Goal: Task Accomplishment & Management: Complete application form

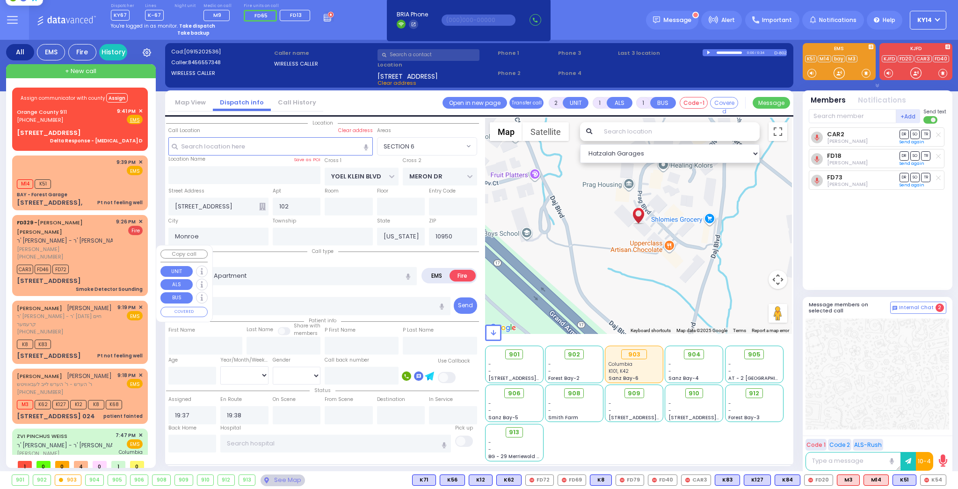
select select "SECTION 6"
select select
click at [100, 177] on div "M14 K51" at bounding box center [80, 183] width 126 height 12
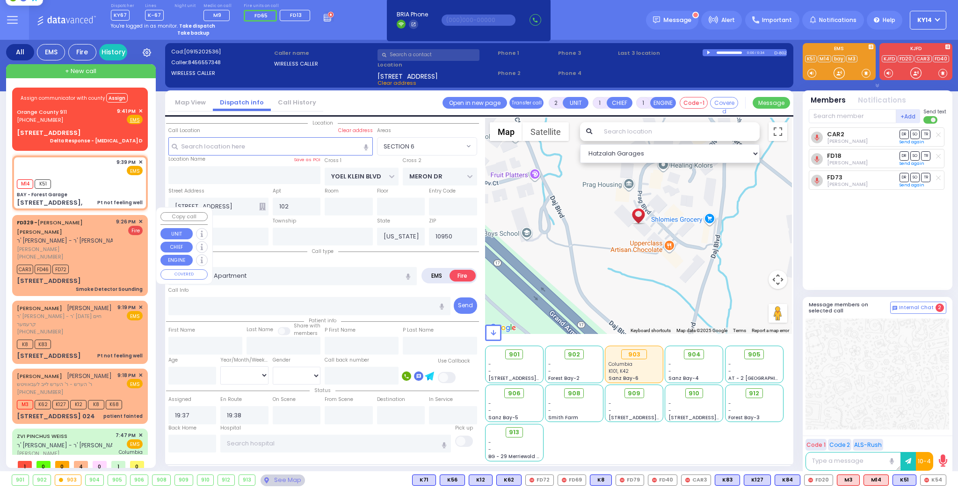
click at [92, 253] on div "[PHONE_NUMBER]" at bounding box center [65, 257] width 96 height 8
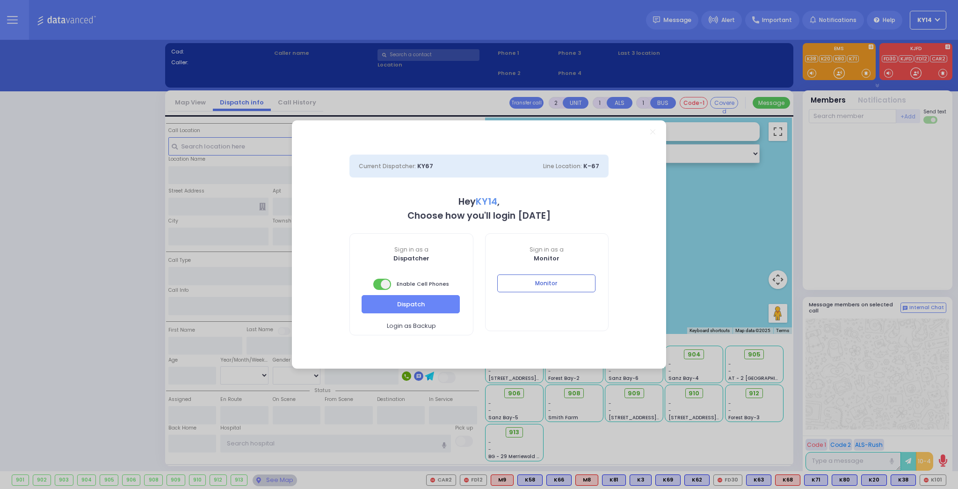
select select "2"
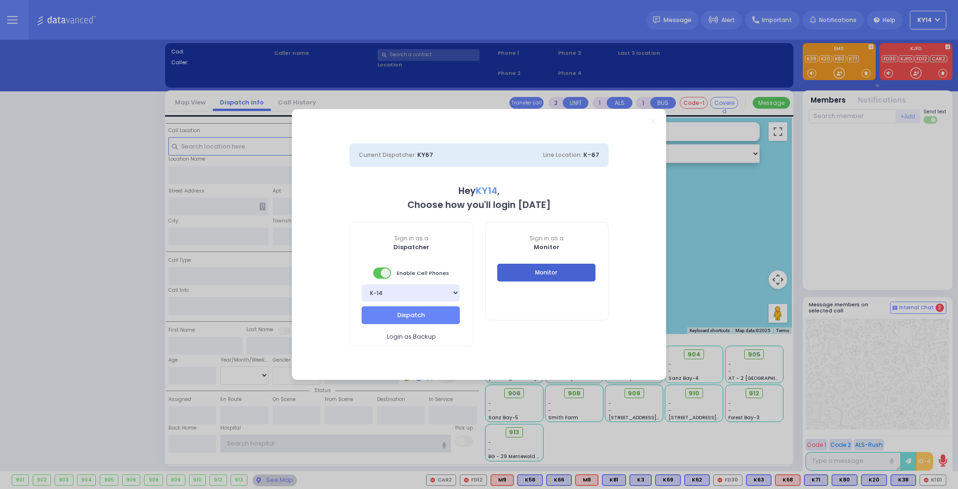
type input "ky14"
click at [540, 274] on button "Monitor" at bounding box center [546, 272] width 98 height 18
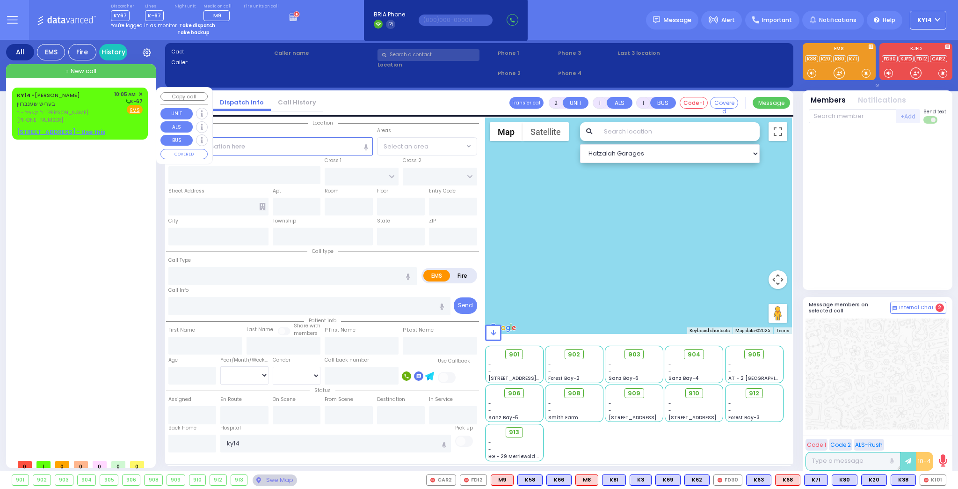
click at [106, 111] on span "ר' קאפל - ר' נח גפן" at bounding box center [64, 113] width 94 height 8
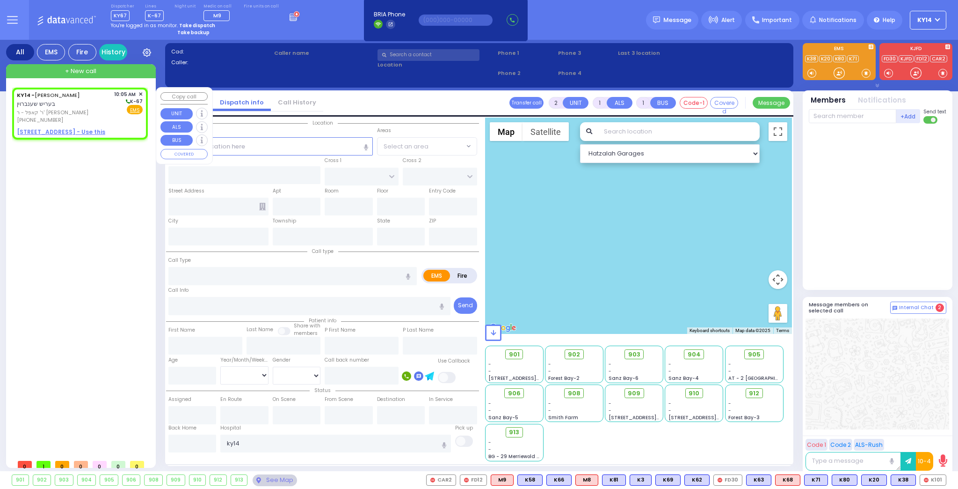
select select
radio input "true"
type input "BERISH"
type input "SCHONBRUN"
select select
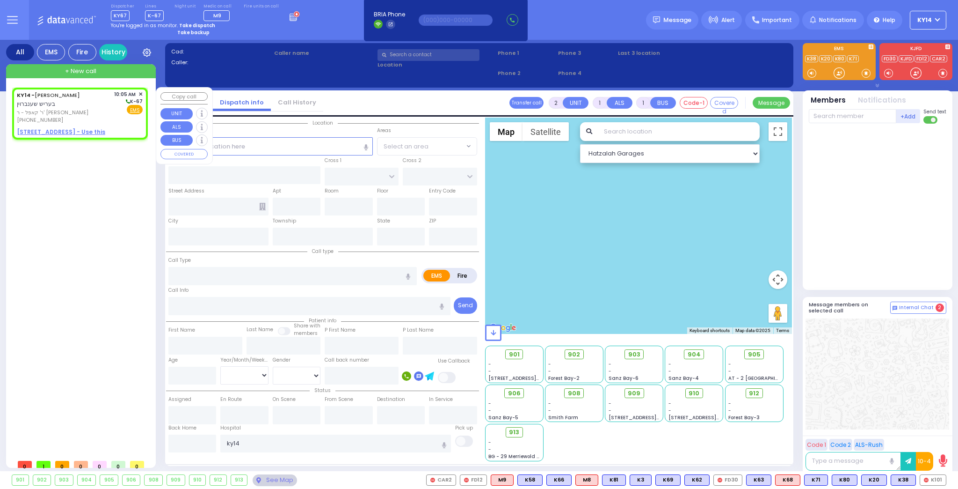
type input "10:05"
select select "Hatzalah Garages"
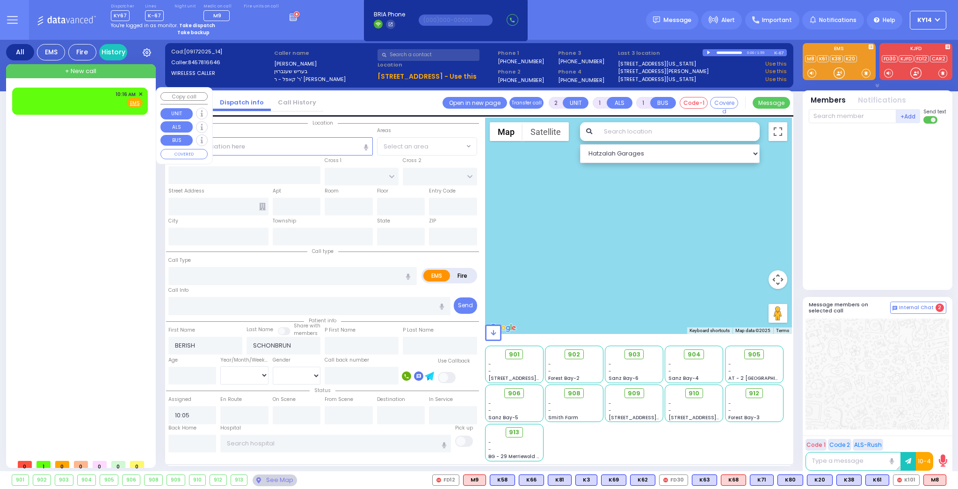
click at [98, 101] on div "10:16 AM ✕ Fire EMS" at bounding box center [80, 98] width 126 height 17
select select
radio input "true"
select select
type input "10:16"
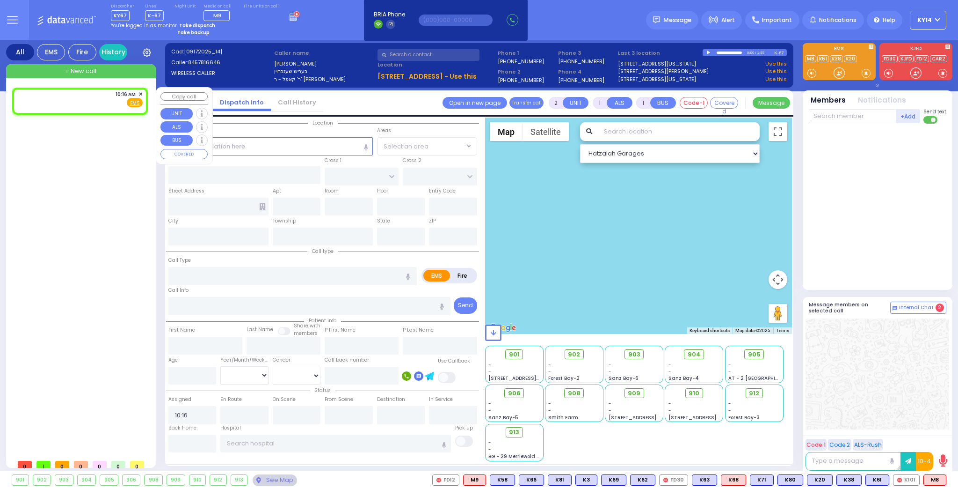
select select "Hatzalah Garages"
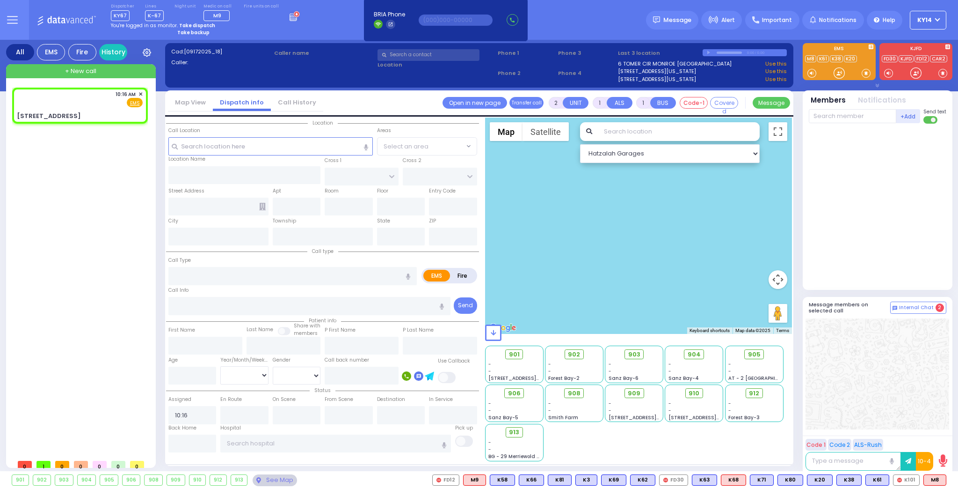
select select
radio input "true"
select select
select select "Hatzalah Garages"
type input "DINEV COURT"
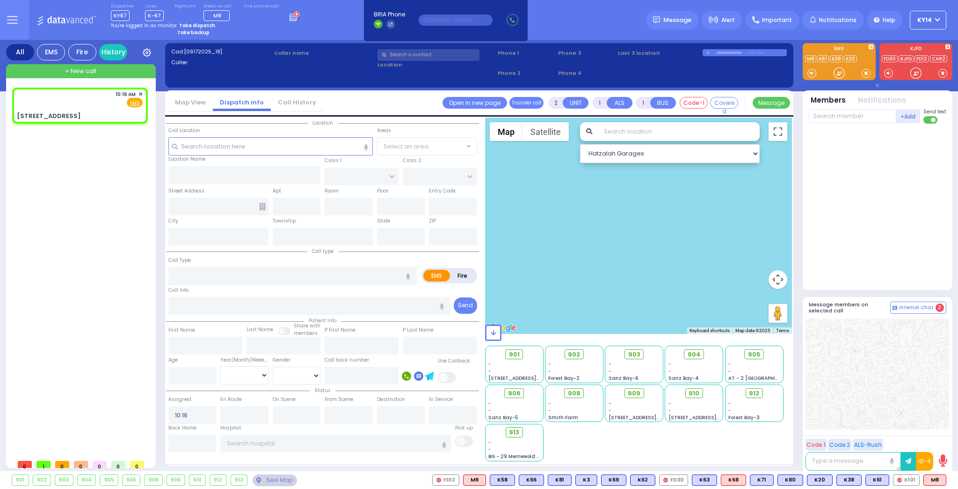
type input "BAKERTOWN RD"
type input "1 Dinev Road"
type input "Kiryas Joel"
type input "[US_STATE]"
type input "10950"
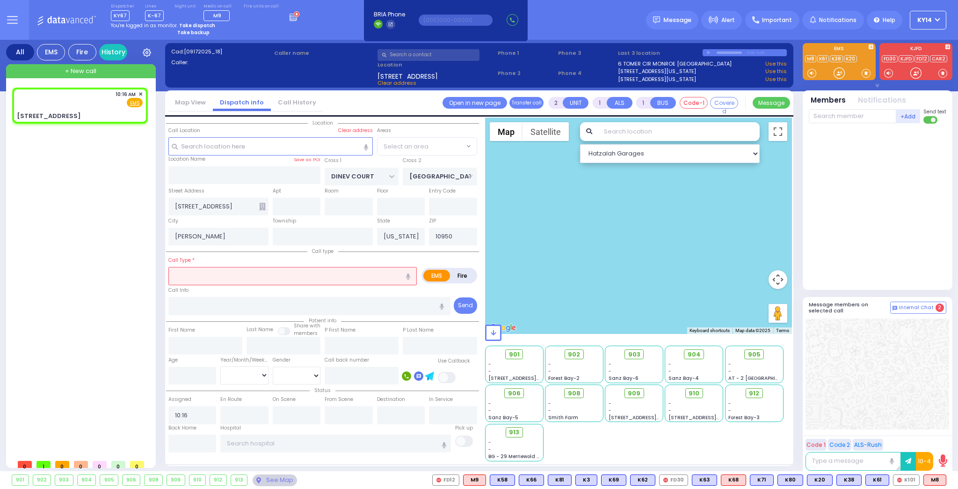
select select "BEIRECH MOSHE"
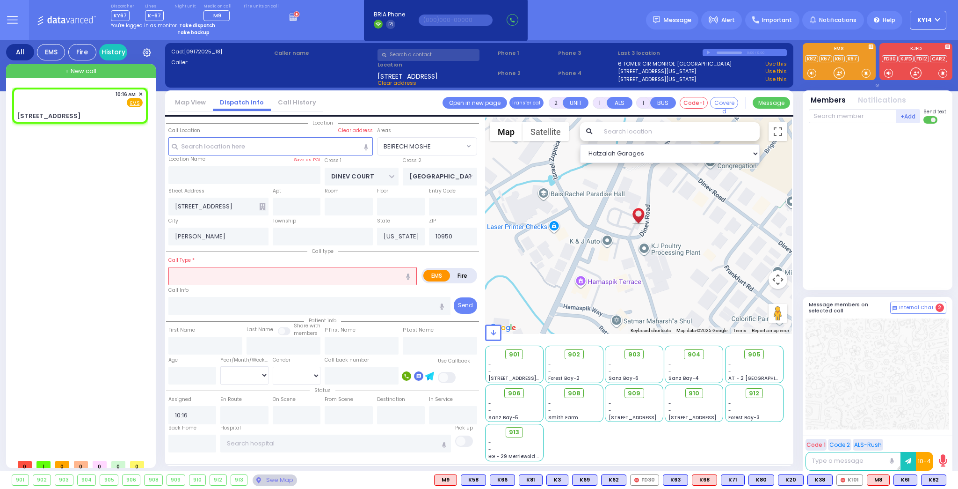
select select
radio input "true"
select select
select select "Hatzalah Garages"
select select "BEIRECH MOSHE"
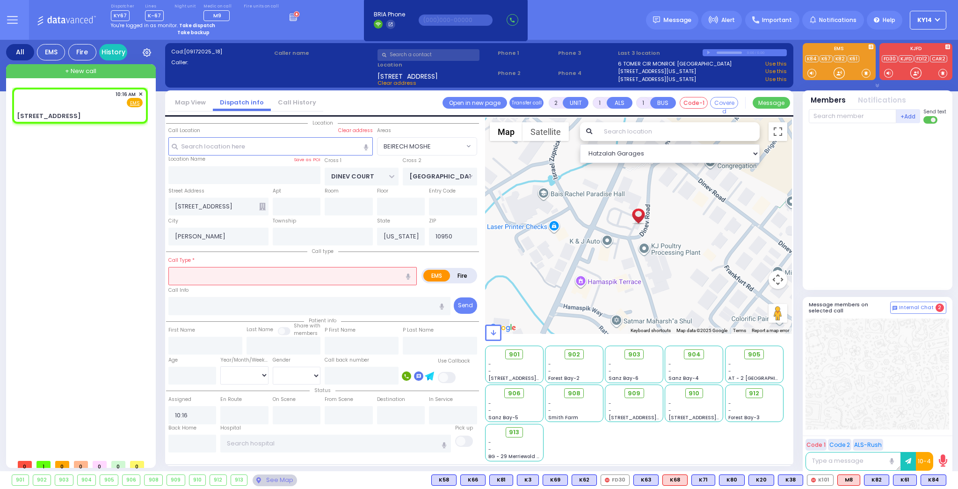
select select
radio input "true"
select select
select select "Hatzalah Garages"
select select "BEIRECH MOSHE"
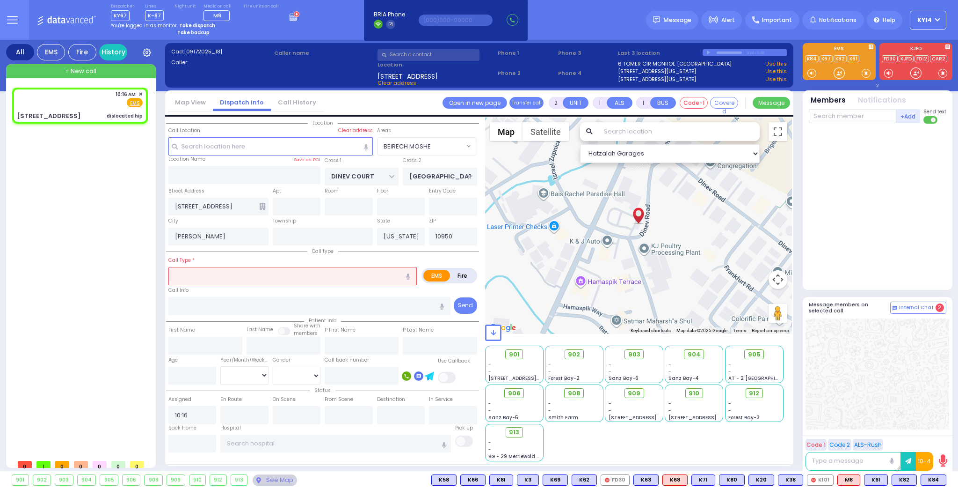
select select
type input "dislocated hip"
radio input "true"
select select
select select "Hatzalah Garages"
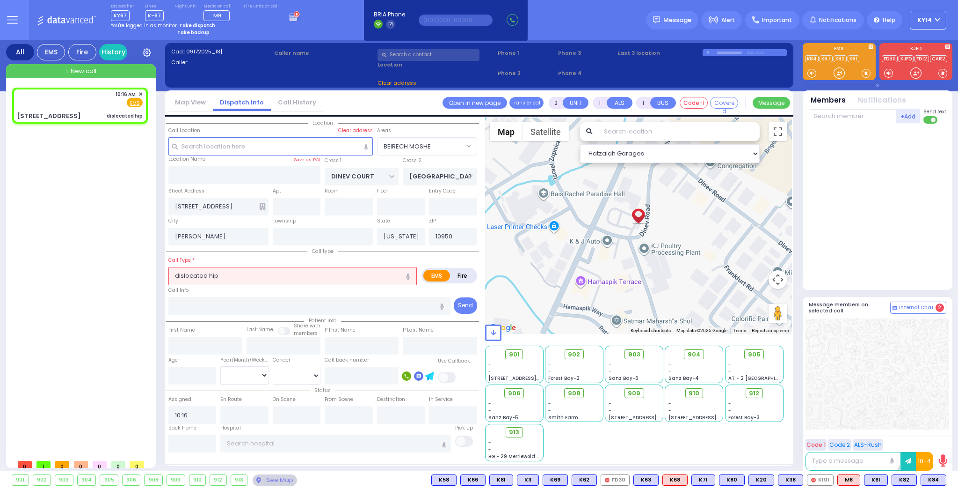
select select "BEIRECH MOSHE"
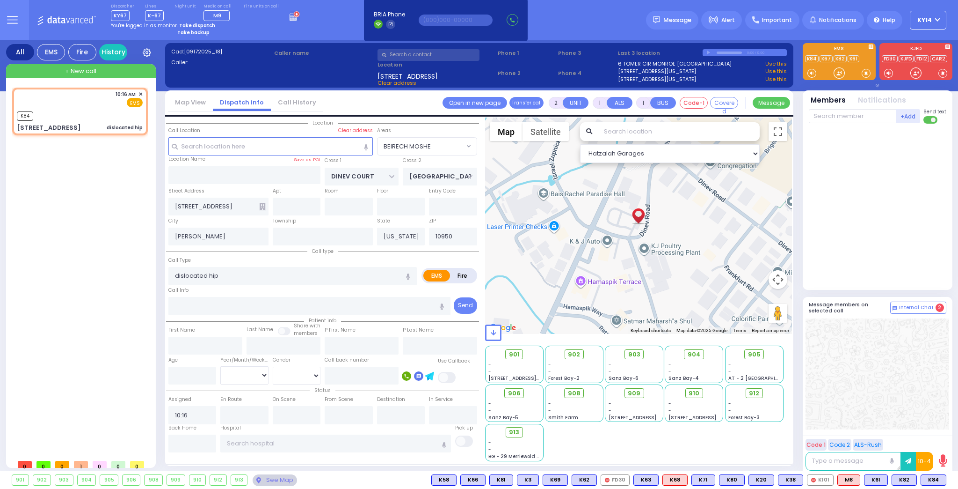
select select
radio input "true"
select select
type input "10:17"
select select "Hatzalah Garages"
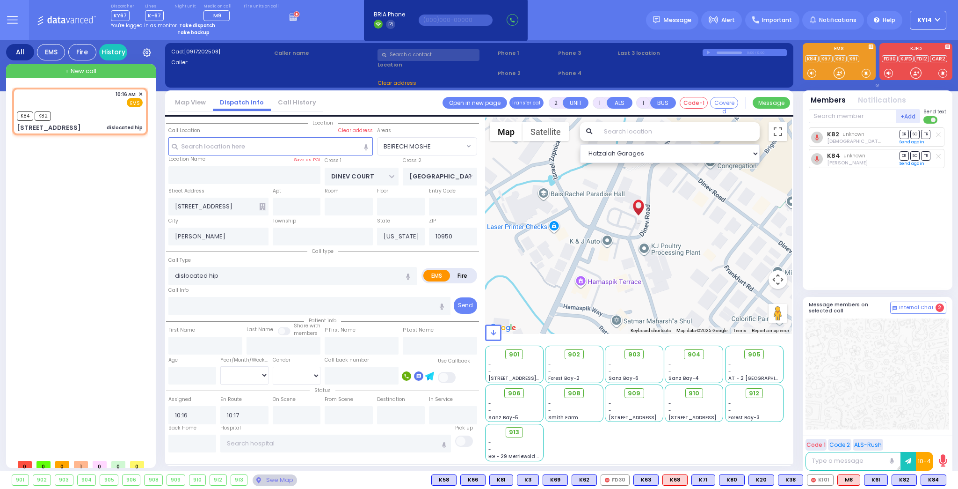
select select
radio input "true"
select select
select select "Hatzalah Garages"
select select "BEIRECH MOSHE"
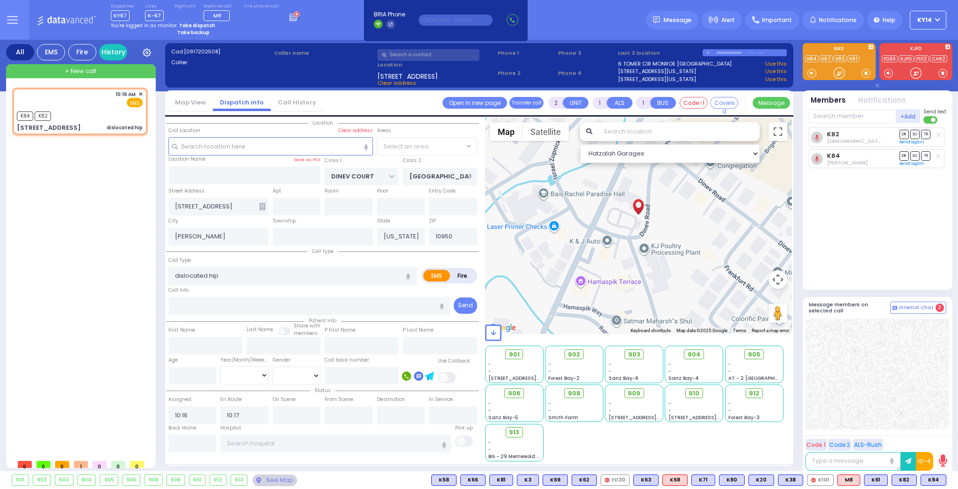
select select "BEIRECH MOSHE"
select select
radio input "true"
select select
select select "Hatzalah Garages"
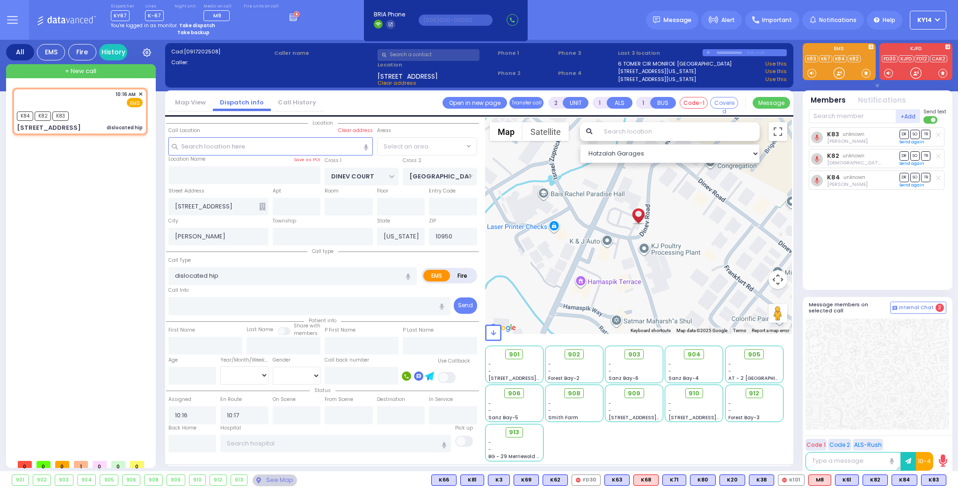
select select "BEIRECH MOSHE"
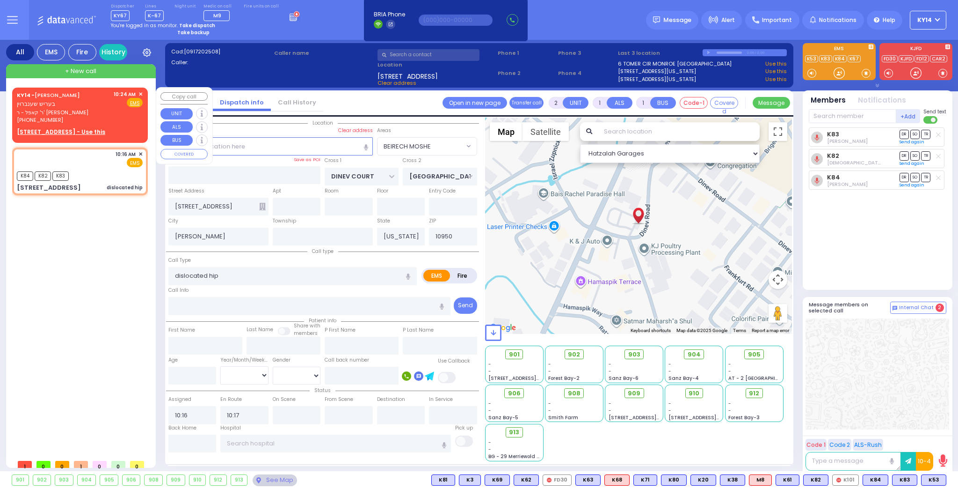
click at [98, 111] on span "ר' קאפל - ר' נח גפן" at bounding box center [64, 113] width 94 height 8
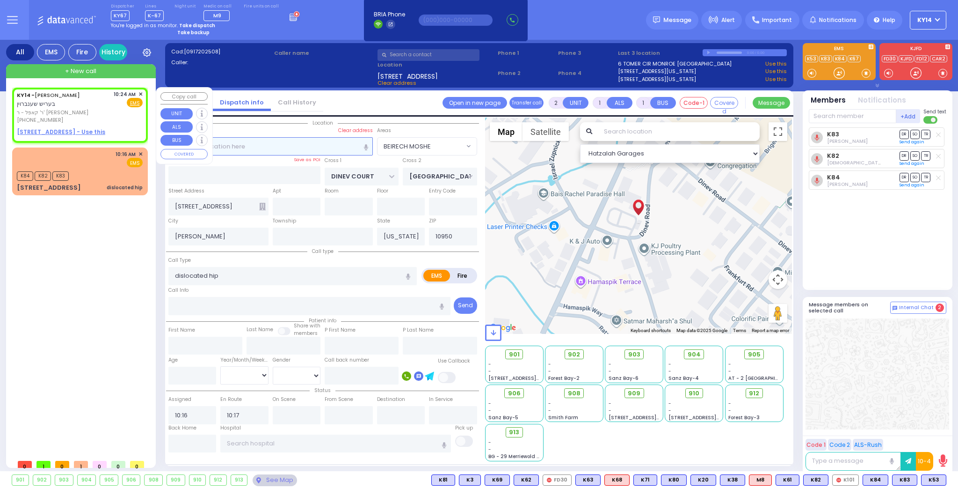
select select
radio input "true"
type input "BERISH"
type input "SCHONBRUN"
select select
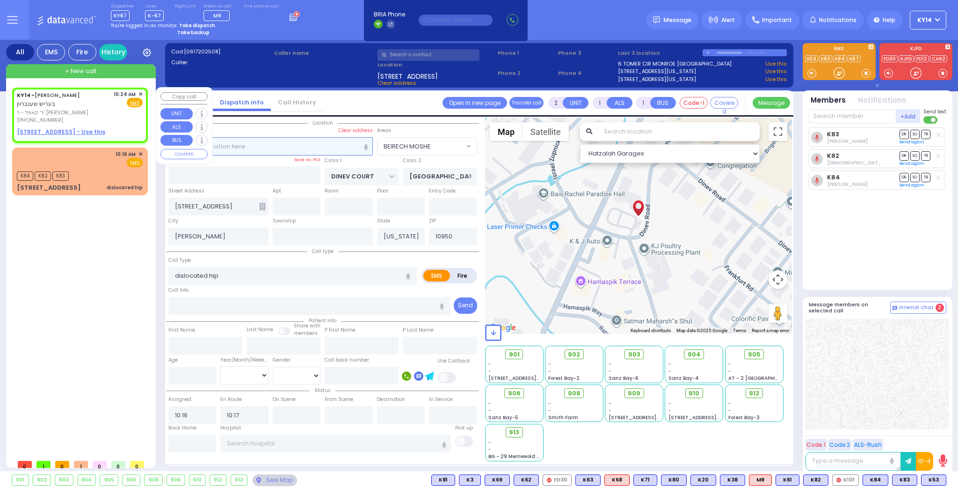
type input "10:24"
select select "Hatzalah Garages"
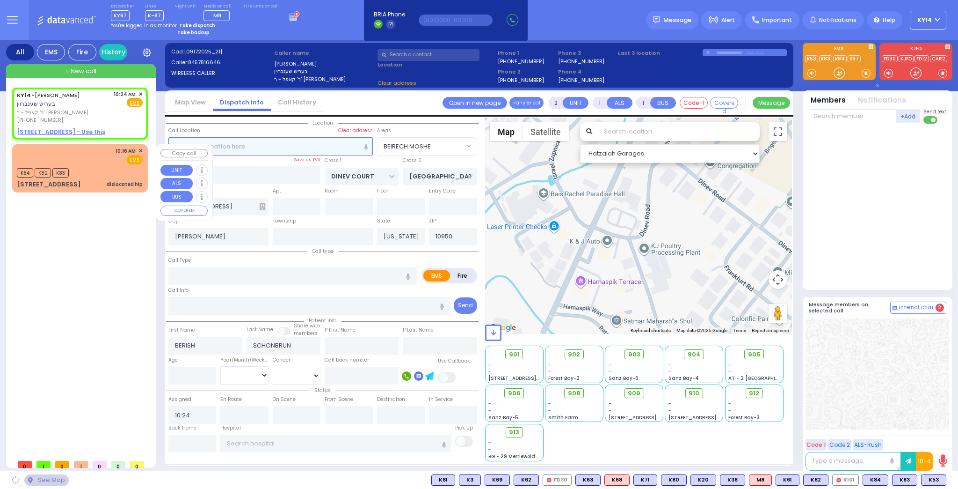
select select
radio input "true"
select select
select select "Hatzalah Garages"
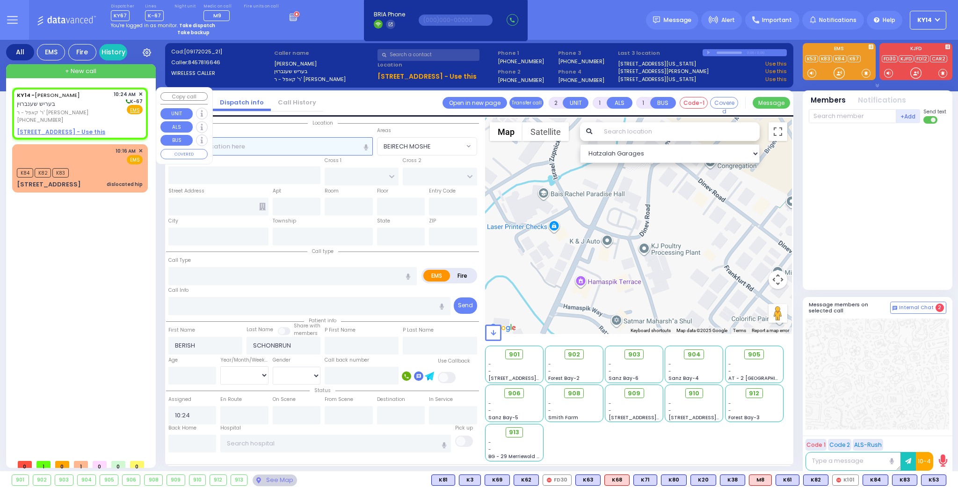
select select
radio input "true"
select select
select select "Hatzalah Garages"
select select
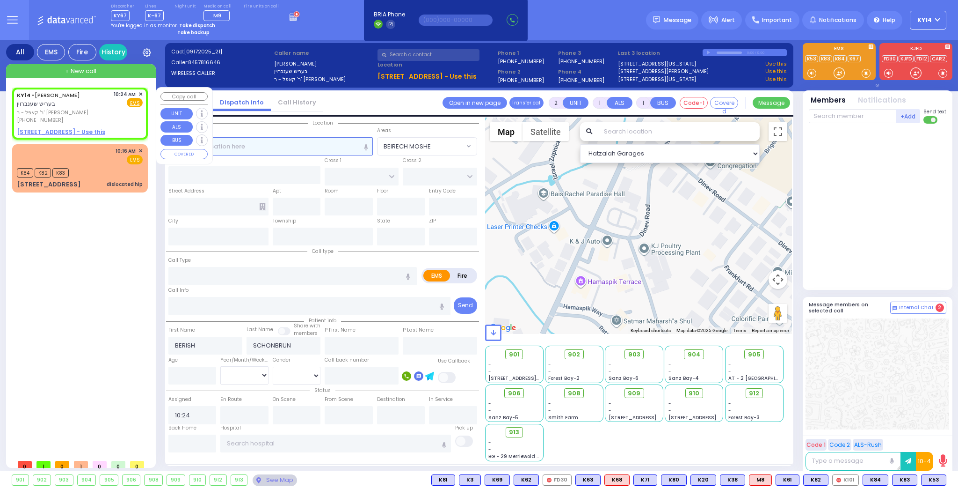
radio input "true"
select select
select select "Hatzalah Garages"
click at [139, 93] on span "✕" at bounding box center [141, 94] width 4 height 8
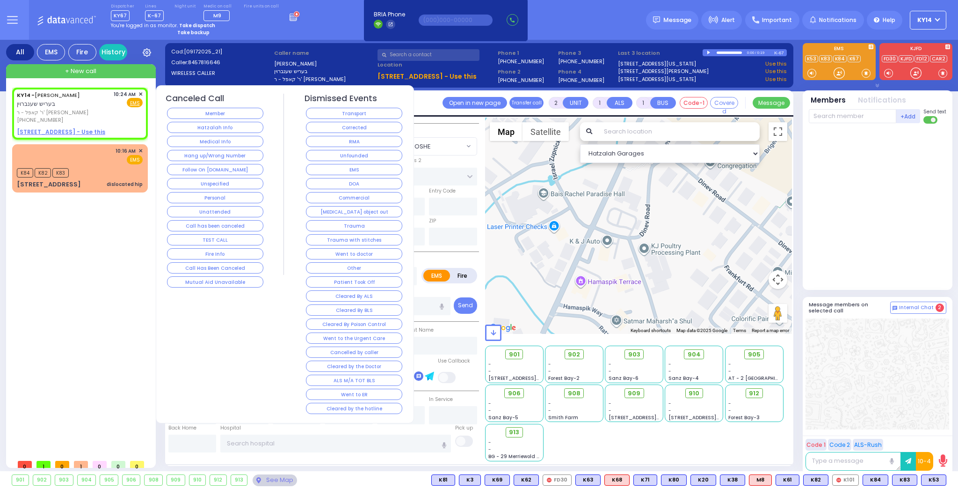
click at [204, 124] on button "Hatzalah Info" at bounding box center [215, 127] width 96 height 11
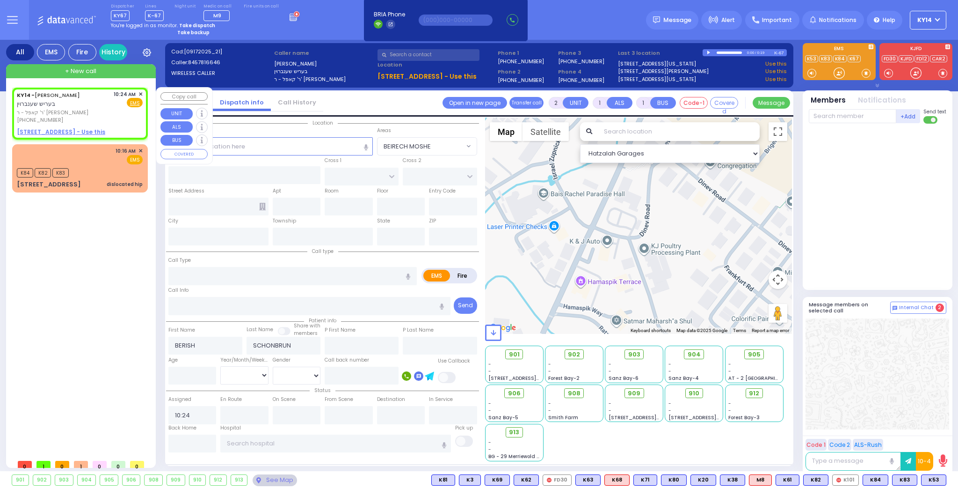
select select
radio input "true"
select select
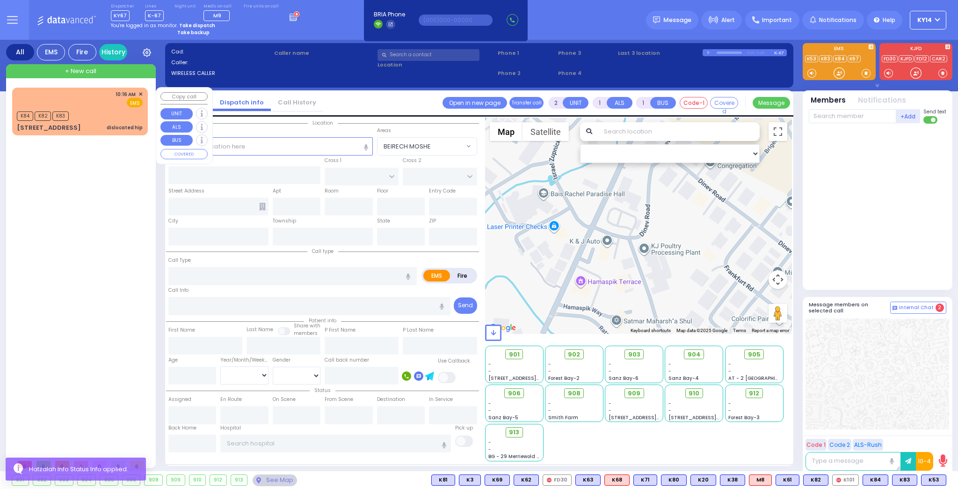
click at [90, 119] on div "K84 K82 K83" at bounding box center [80, 115] width 126 height 12
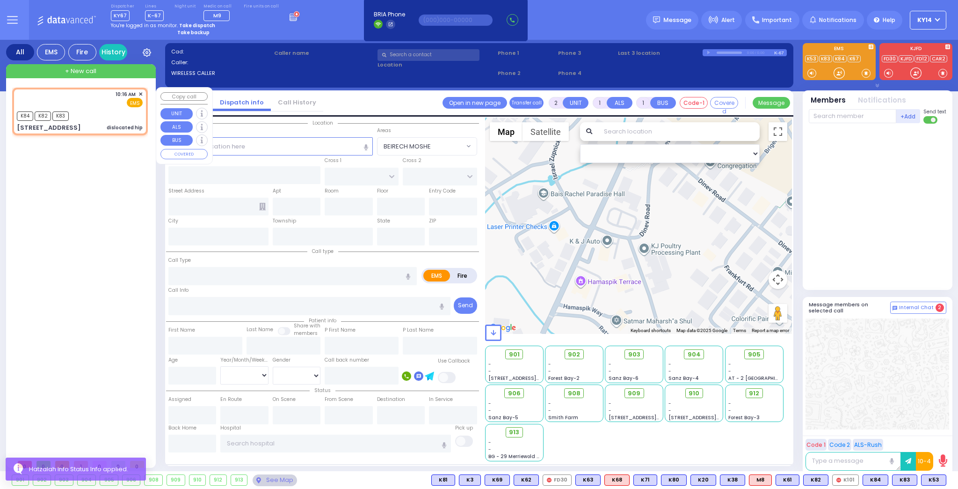
select select
type input "dislocated hip"
radio input "true"
select select
type input "10:16"
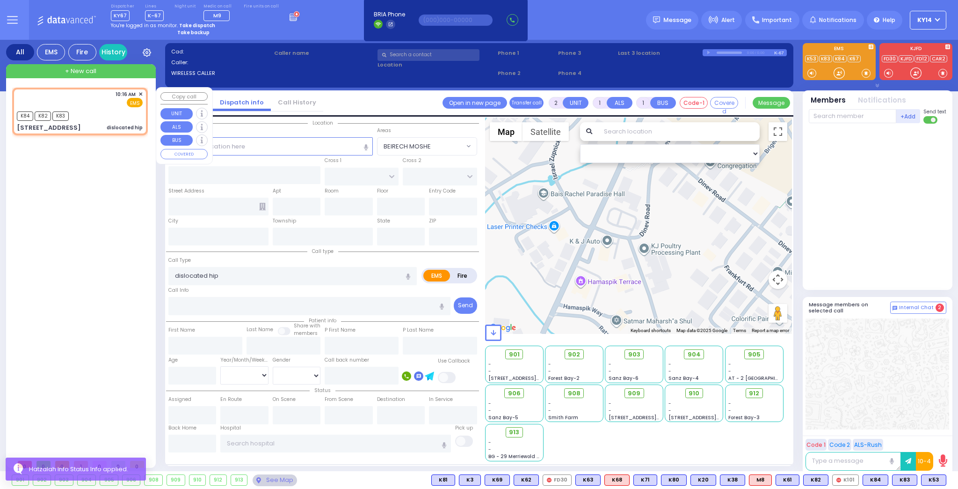
type input "10:17"
select select "Hatzalah Garages"
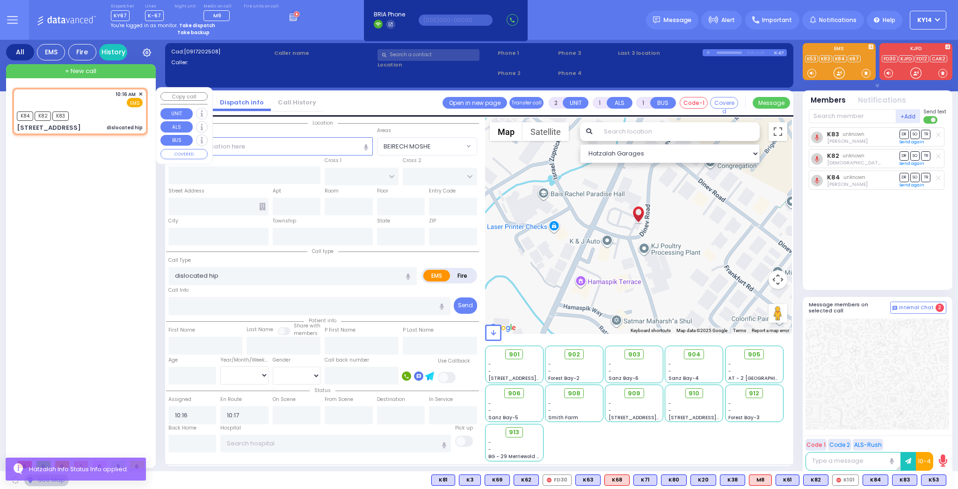
type input "DINEV COURT"
type input "BAKERTOWN RD"
type input "1 Dinev Road"
type input "Kiryas Joel"
type input "[US_STATE]"
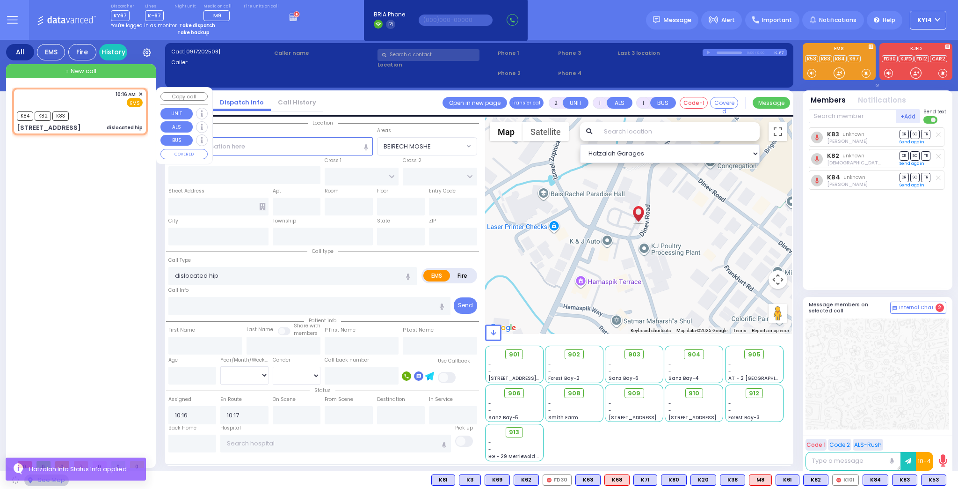
type input "10950"
select select "BEIRECH MOSHE"
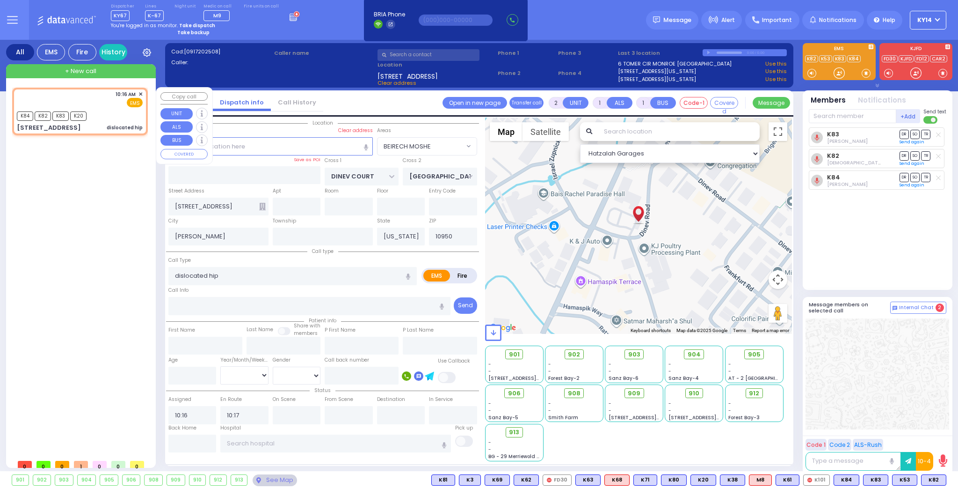
select select
radio input "true"
select select
select select "Hatzalah Garages"
select select "BEIRECH MOSHE"
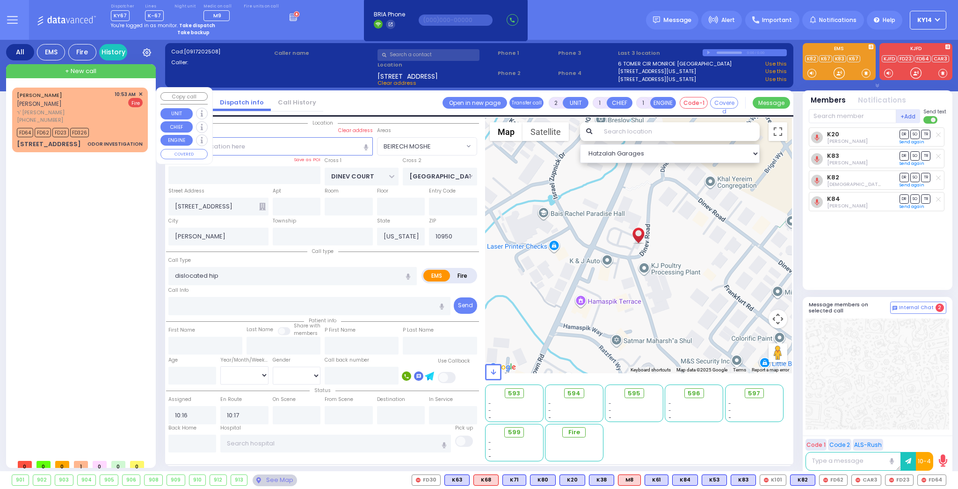
select select "BEIRECH MOSHE"
select select
